Goal: Check status

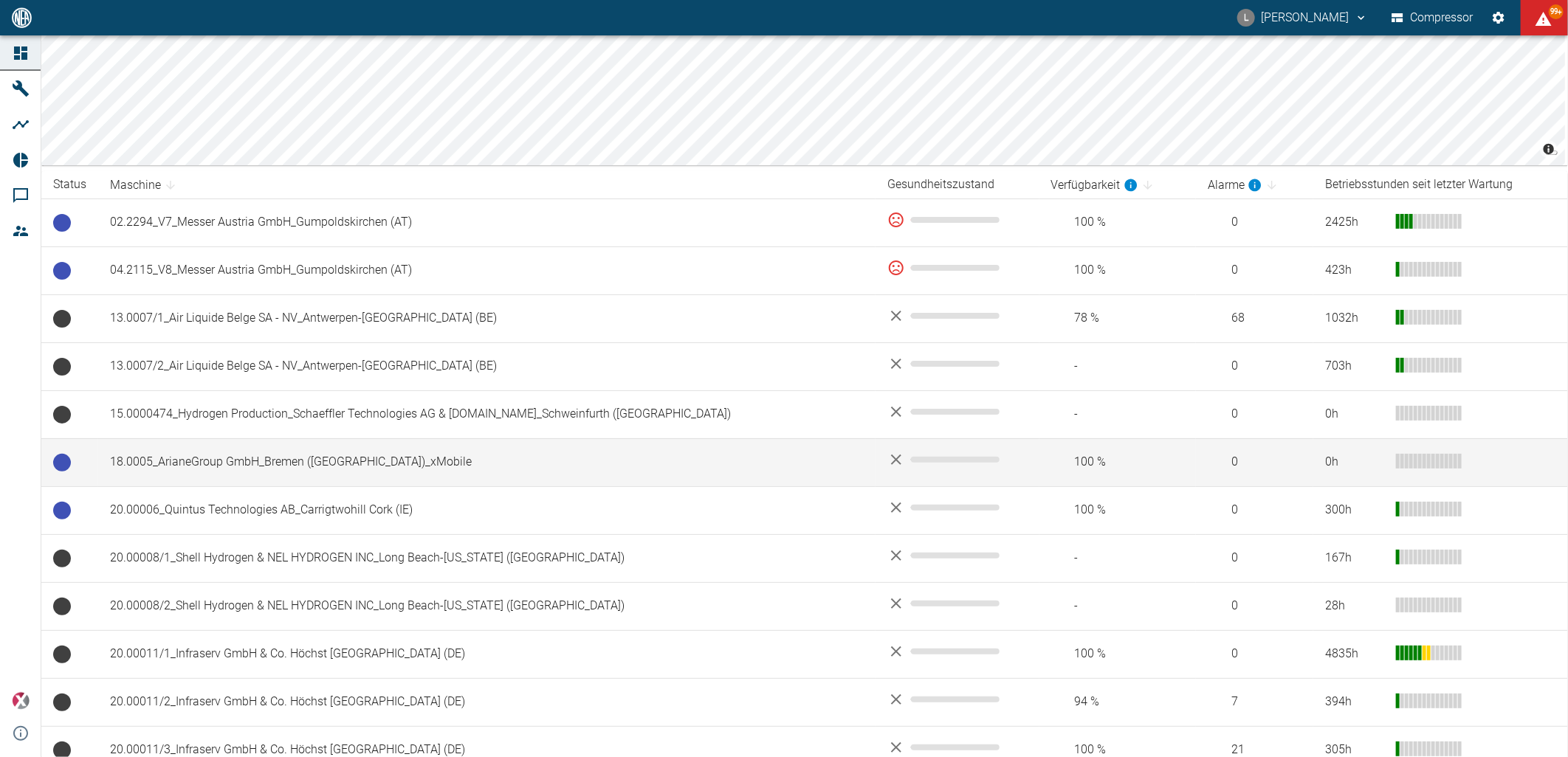
scroll to position [327, 0]
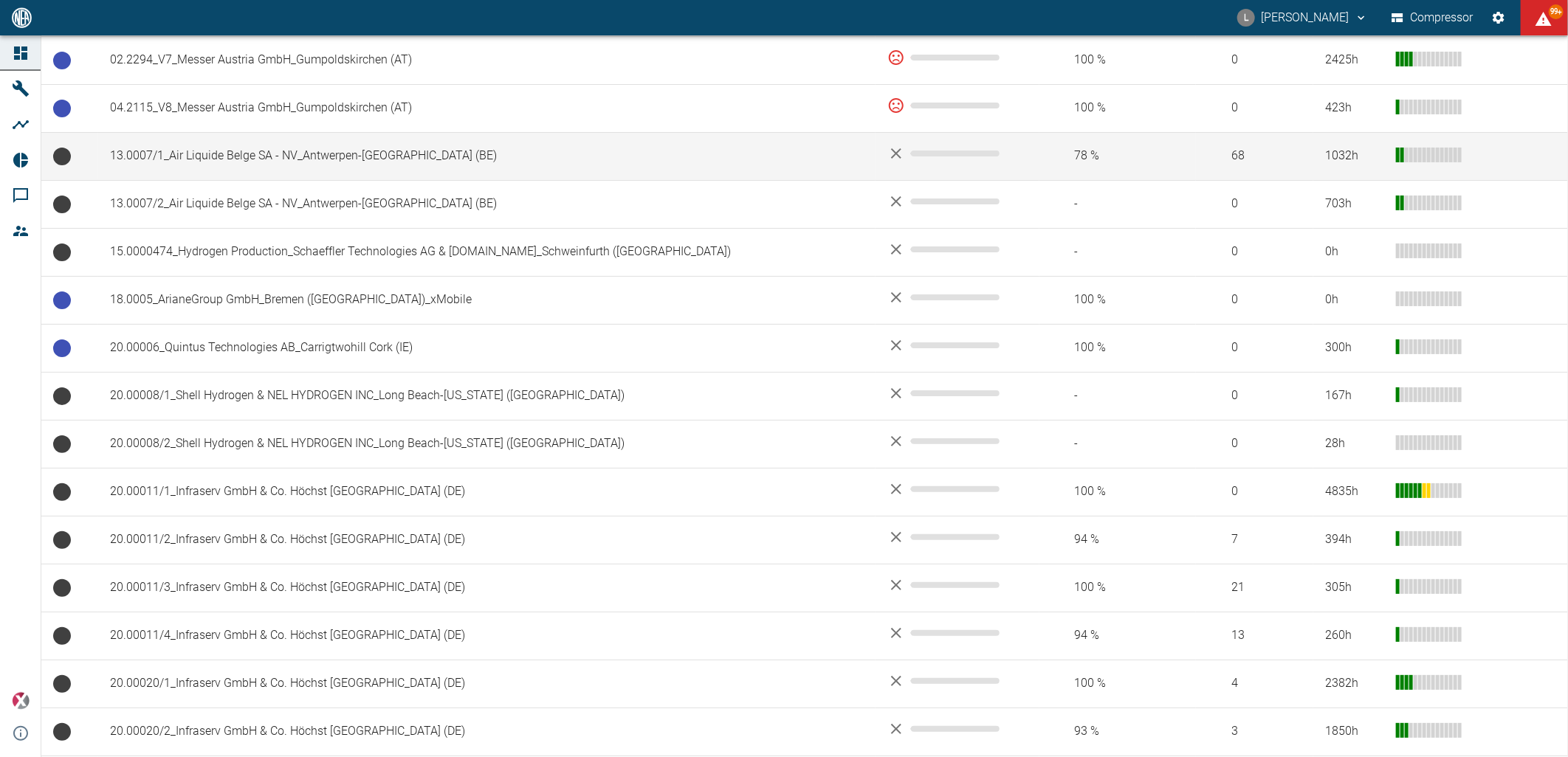
click at [247, 151] on td "13.0007/1_Air Liquide Belge SA - NV_Antwerpen-[GEOGRAPHIC_DATA] (BE)" at bounding box center [487, 156] width 777 height 48
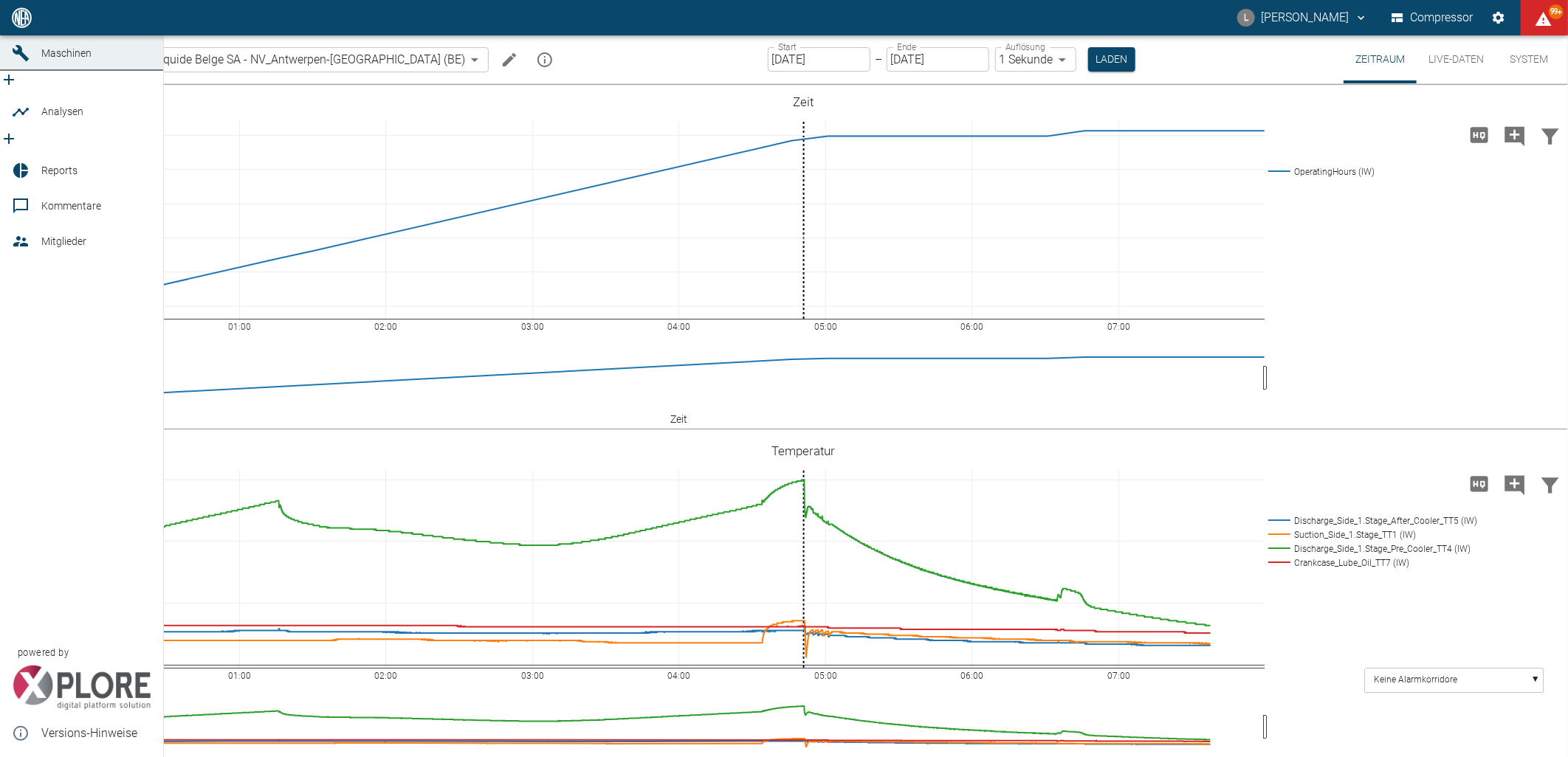
click at [12, 26] on icon at bounding box center [20, 17] width 17 height 17
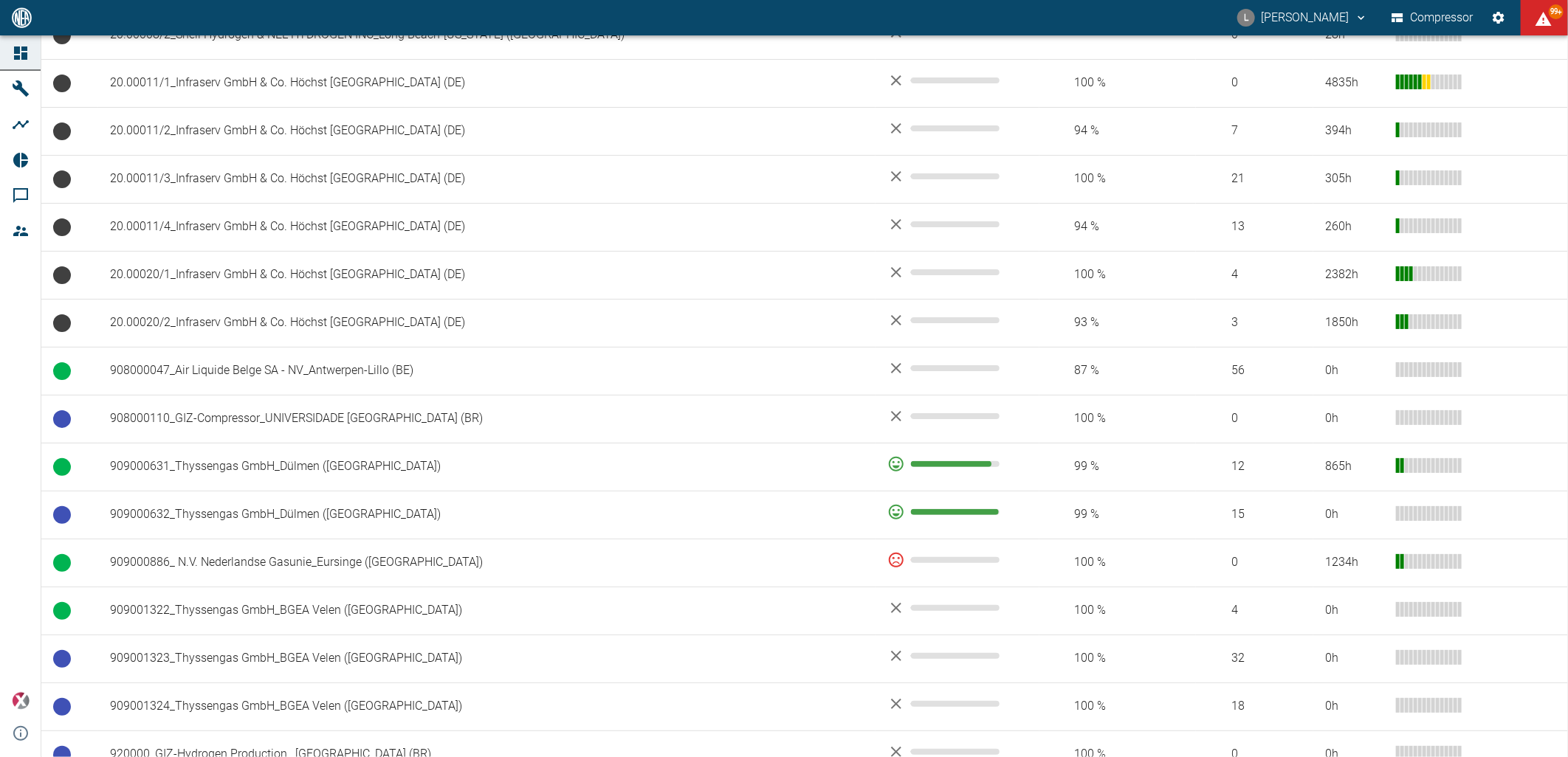
scroll to position [738, 0]
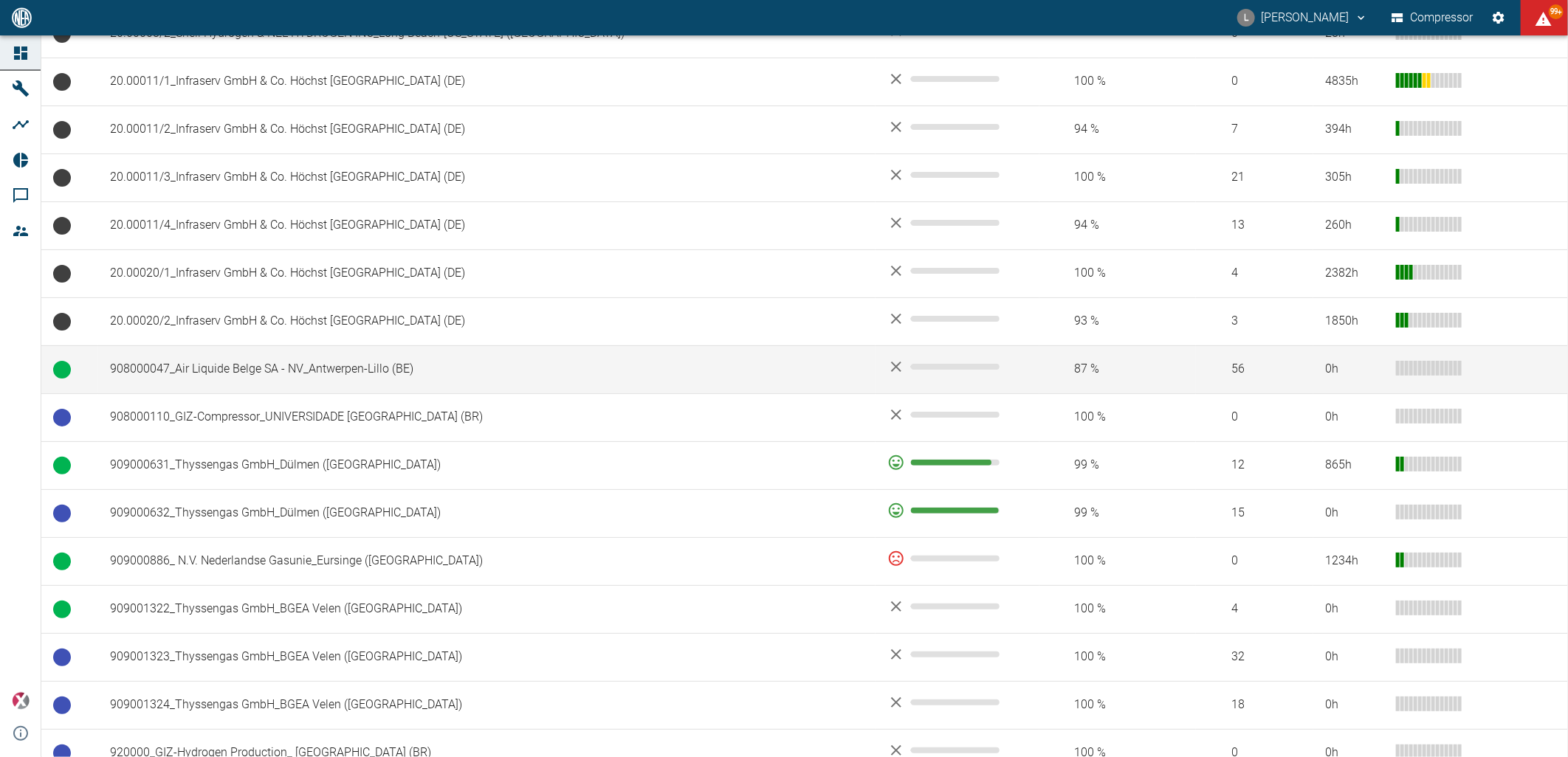
click at [334, 369] on td "908000047_Air Liquide Belge SA - NV_Antwerpen-Lillo (BE)" at bounding box center [487, 369] width 777 height 48
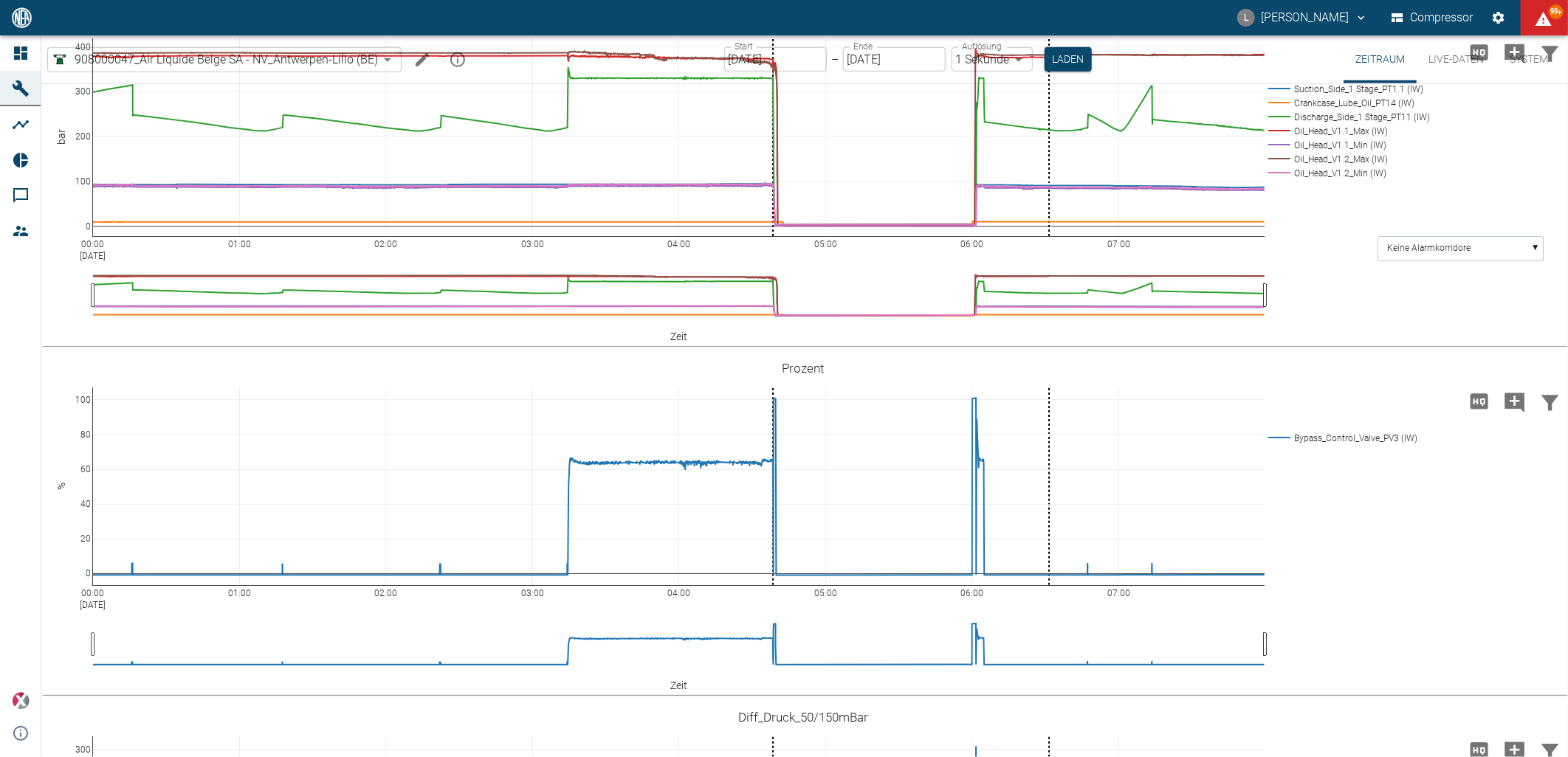
scroll to position [573, 0]
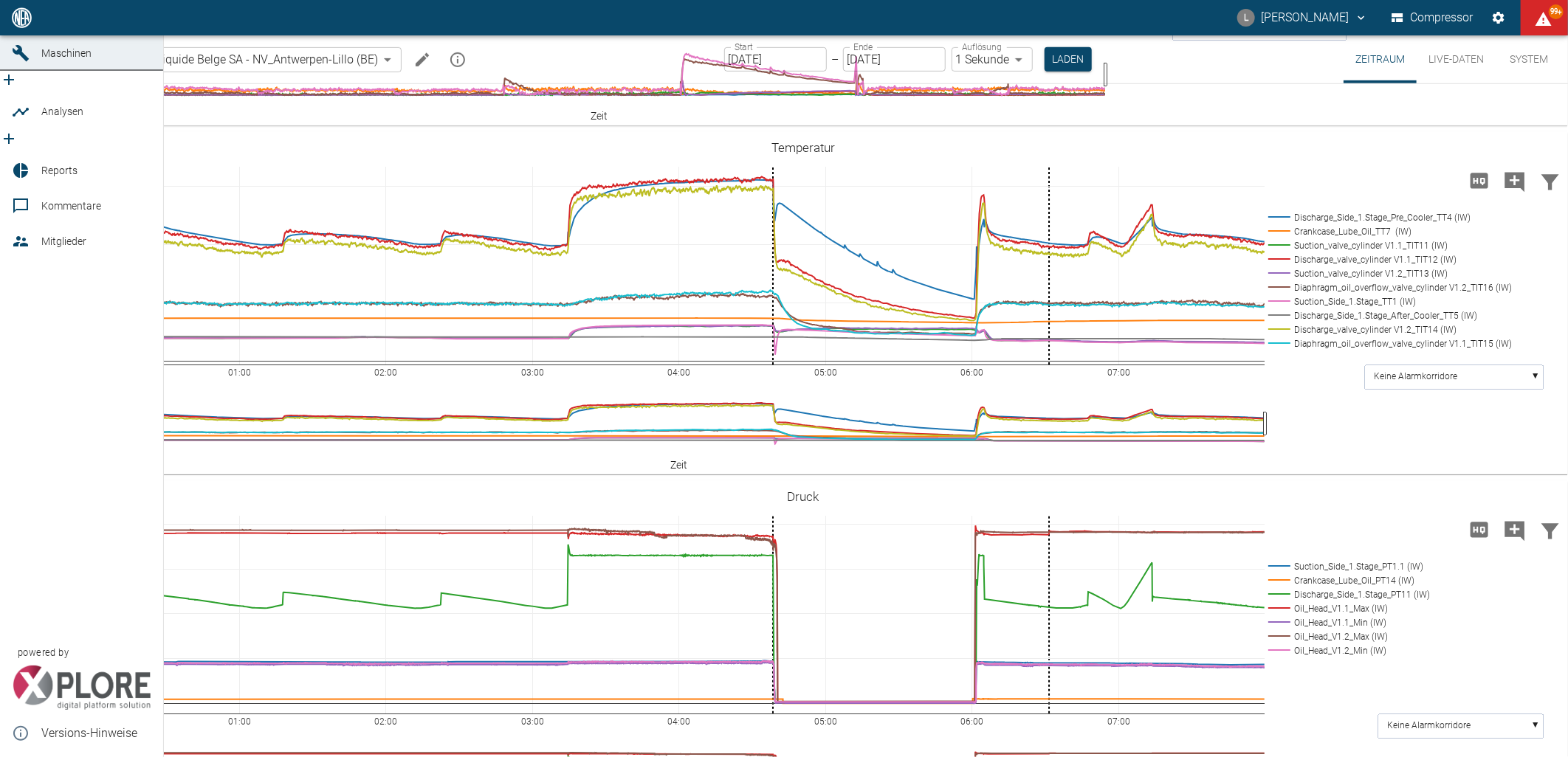
click at [17, 25] on icon at bounding box center [21, 17] width 13 height 13
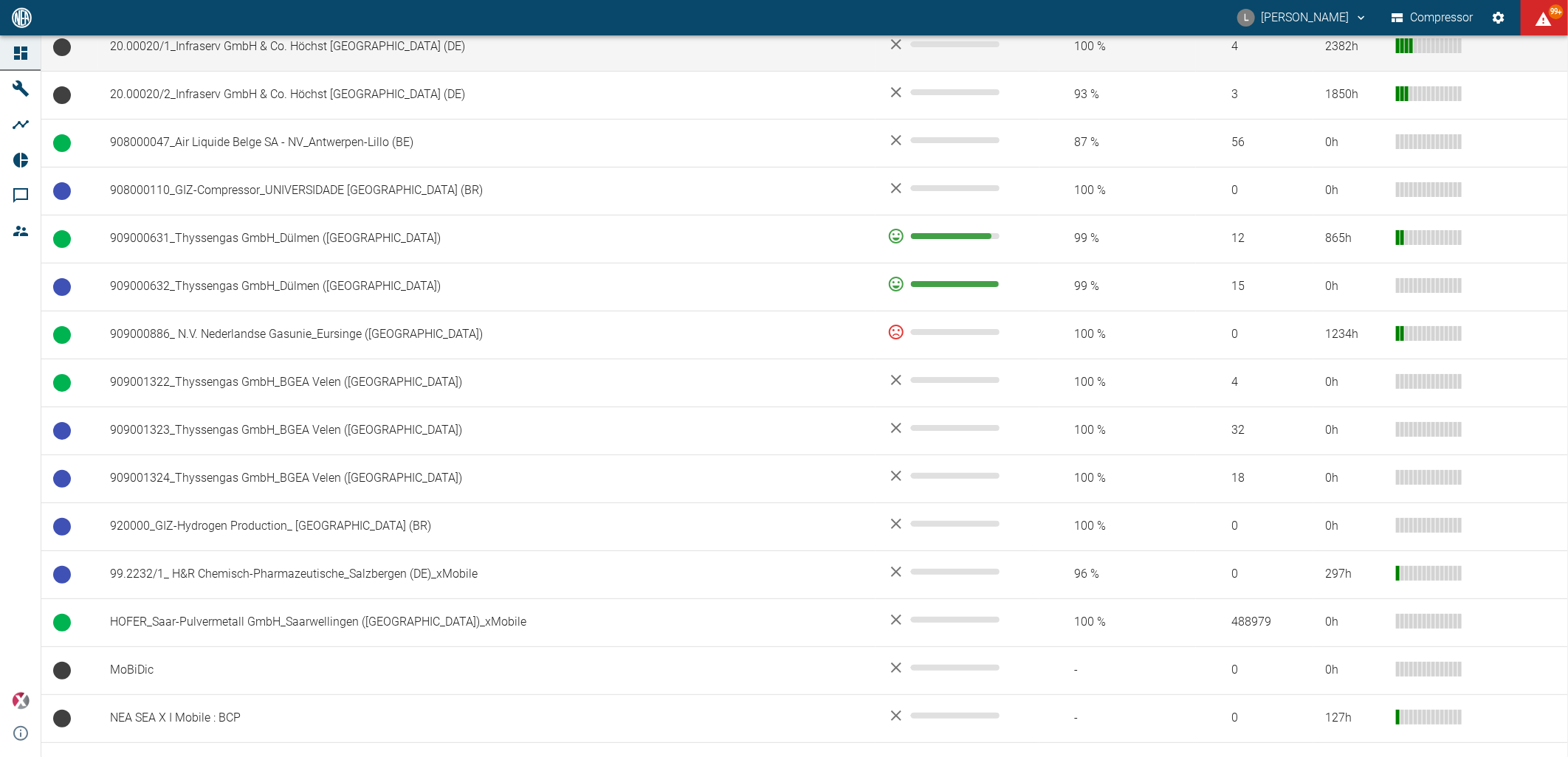
scroll to position [999, 0]
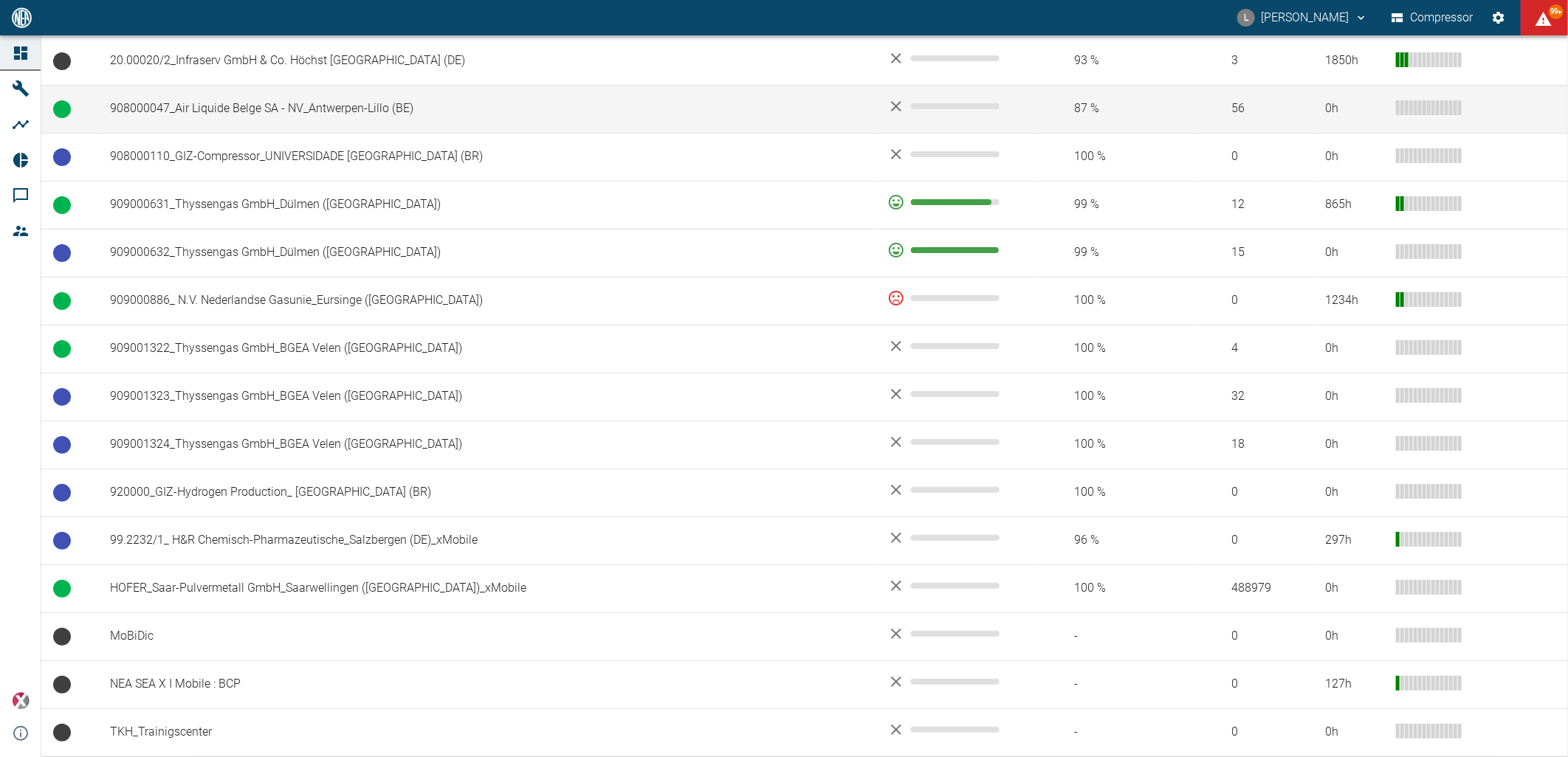
click at [233, 111] on td "908000047_Air Liquide Belge SA - NV_Antwerpen-Lillo (BE)" at bounding box center [487, 109] width 777 height 48
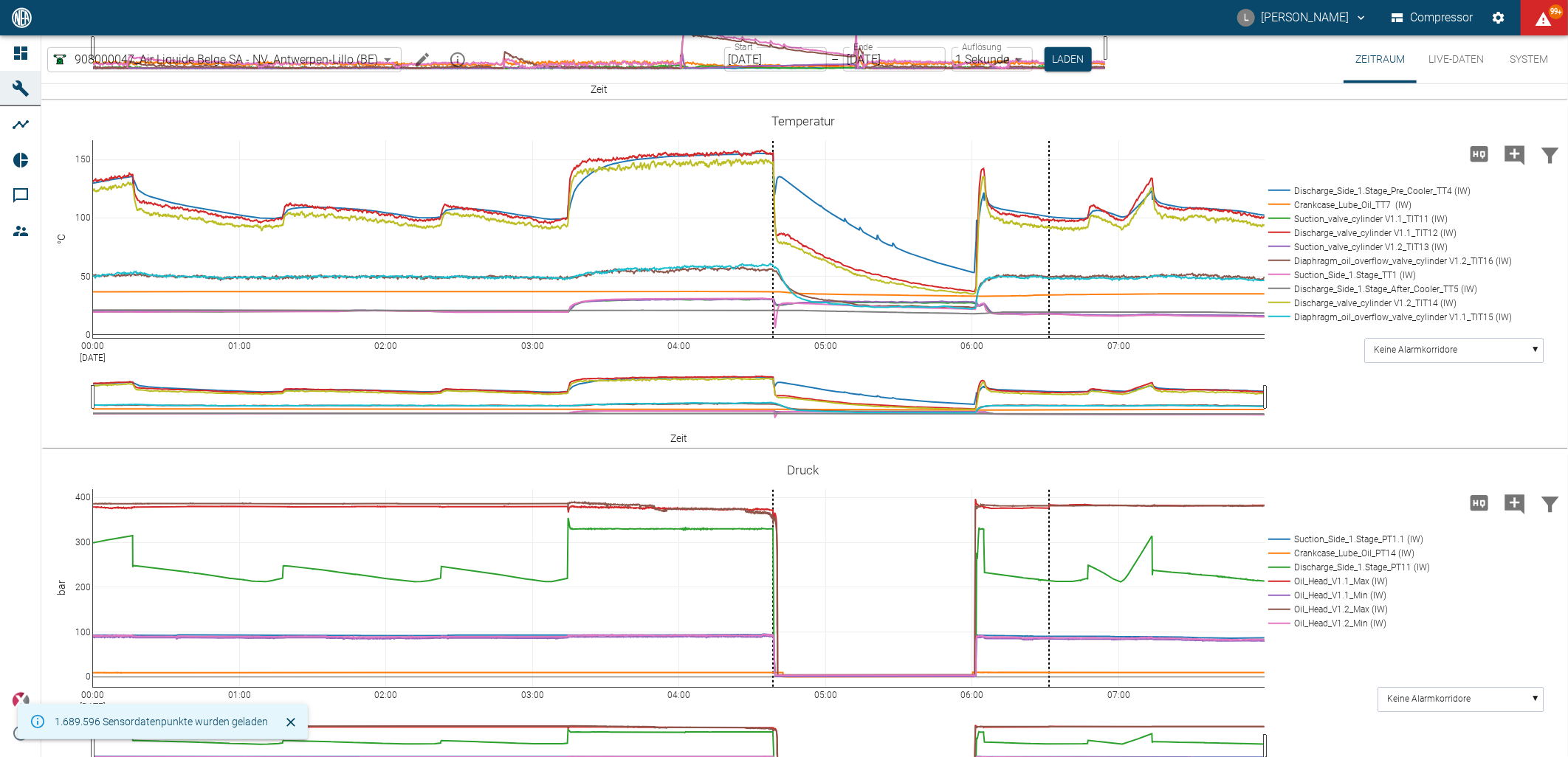
scroll to position [820, 0]
